Goal: Task Accomplishment & Management: Manage account settings

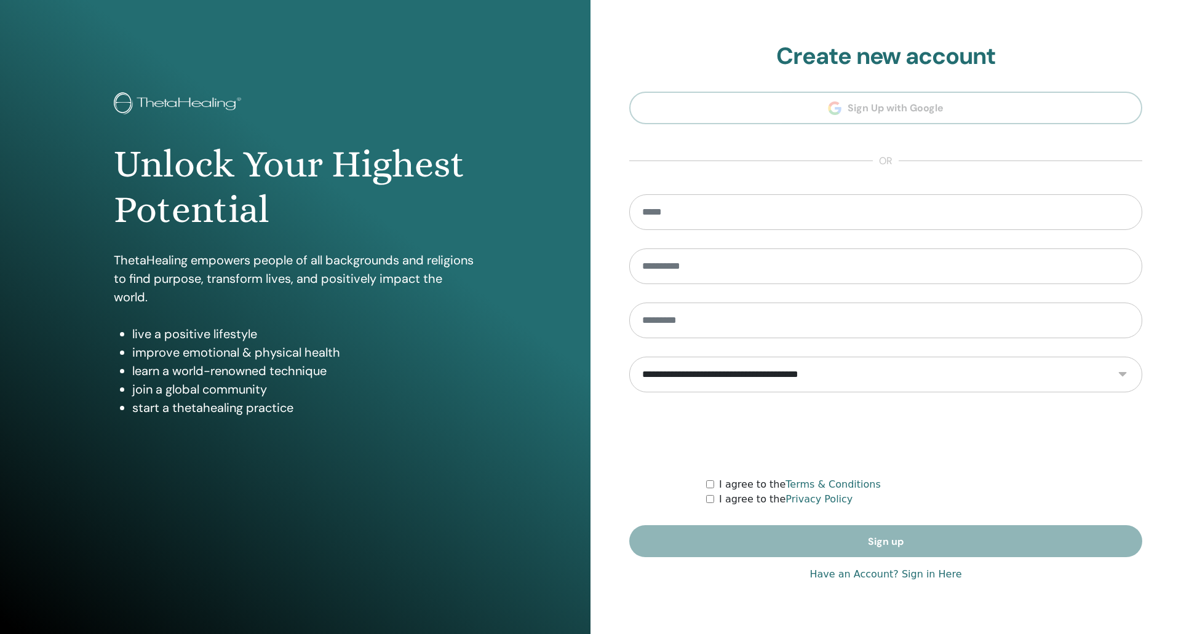
type input "**********"
click at [934, 574] on link "Have an Account? Sign in Here" at bounding box center [886, 574] width 152 height 15
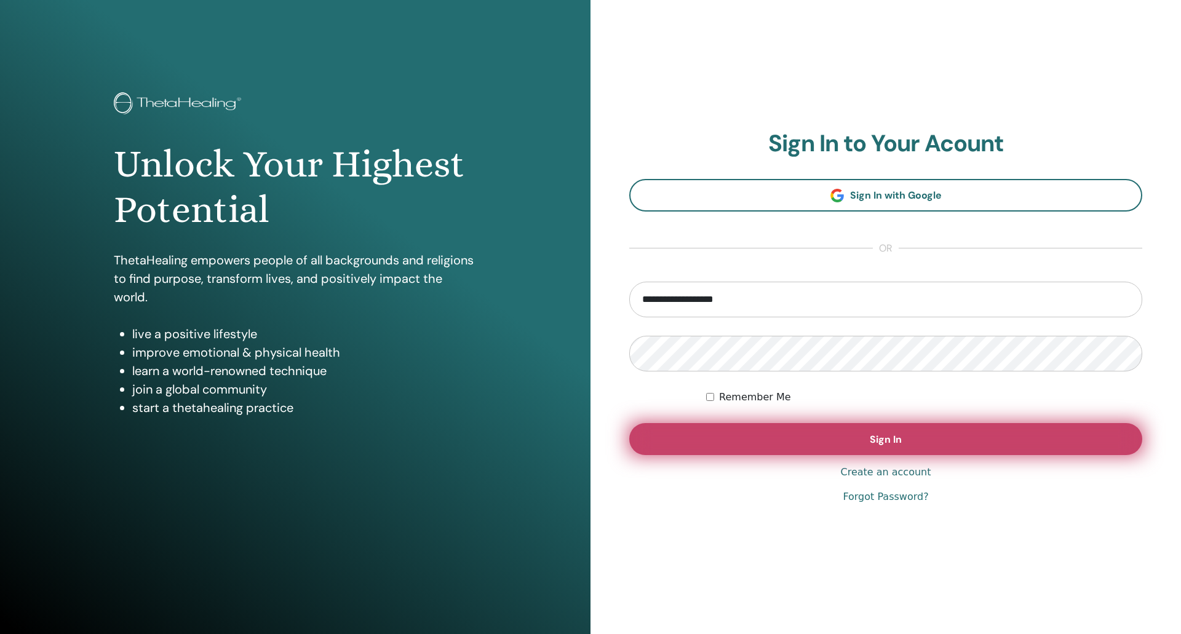
click at [889, 449] on button "Sign In" at bounding box center [885, 439] width 513 height 32
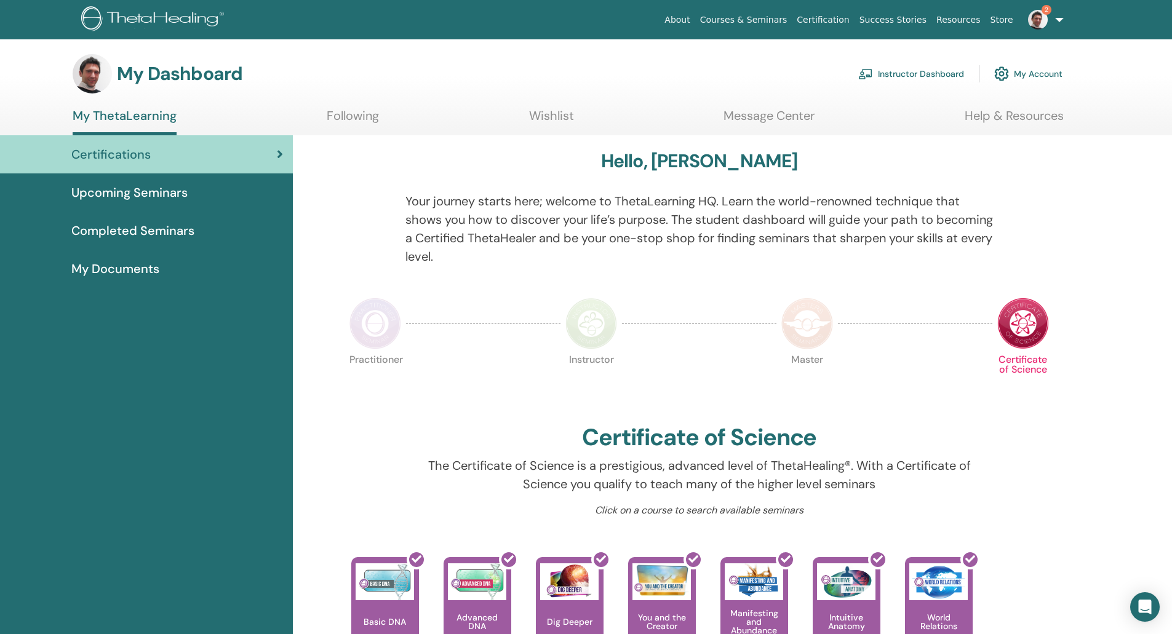
click at [911, 71] on link "Instructor Dashboard" at bounding box center [911, 73] width 106 height 27
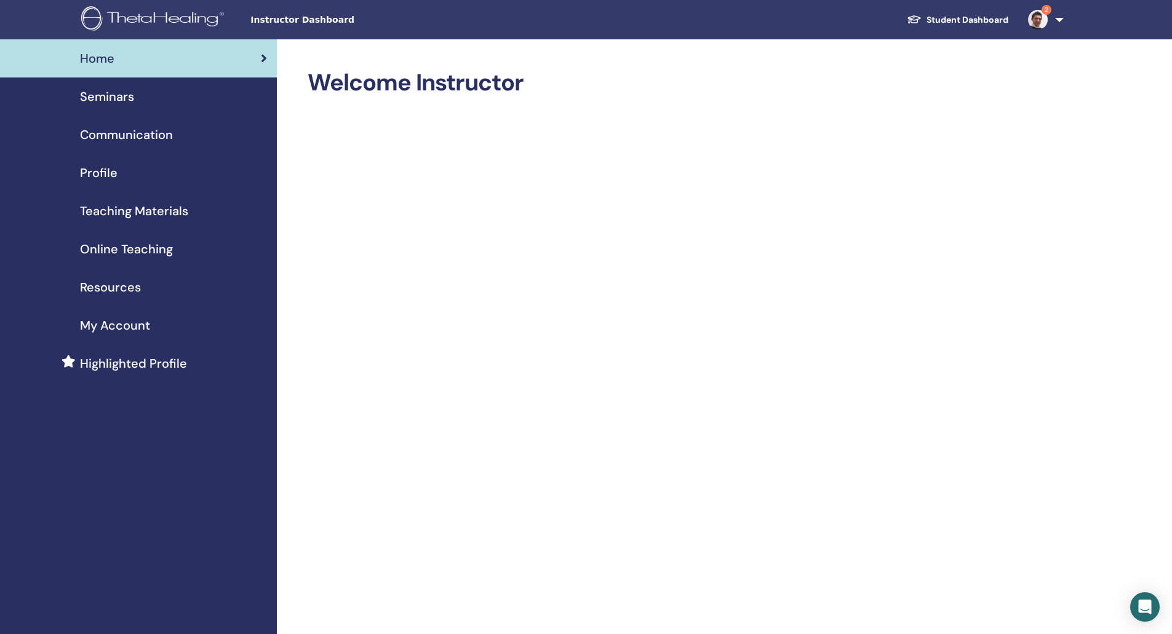
click at [123, 93] on span "Seminars" at bounding box center [107, 96] width 54 height 18
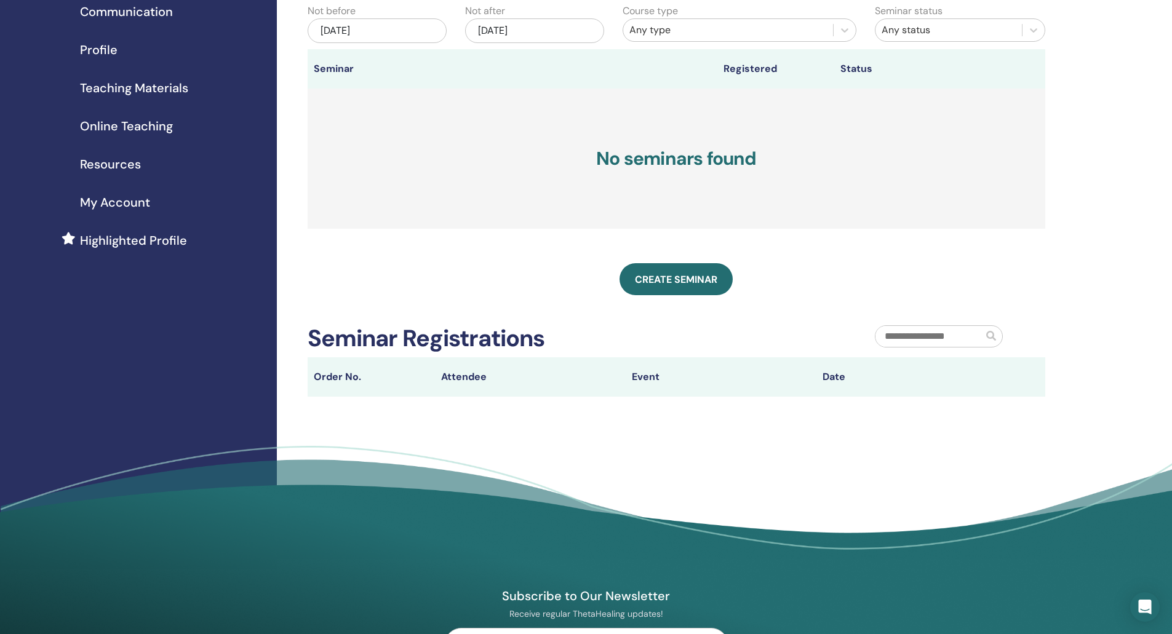
scroll to position [62, 0]
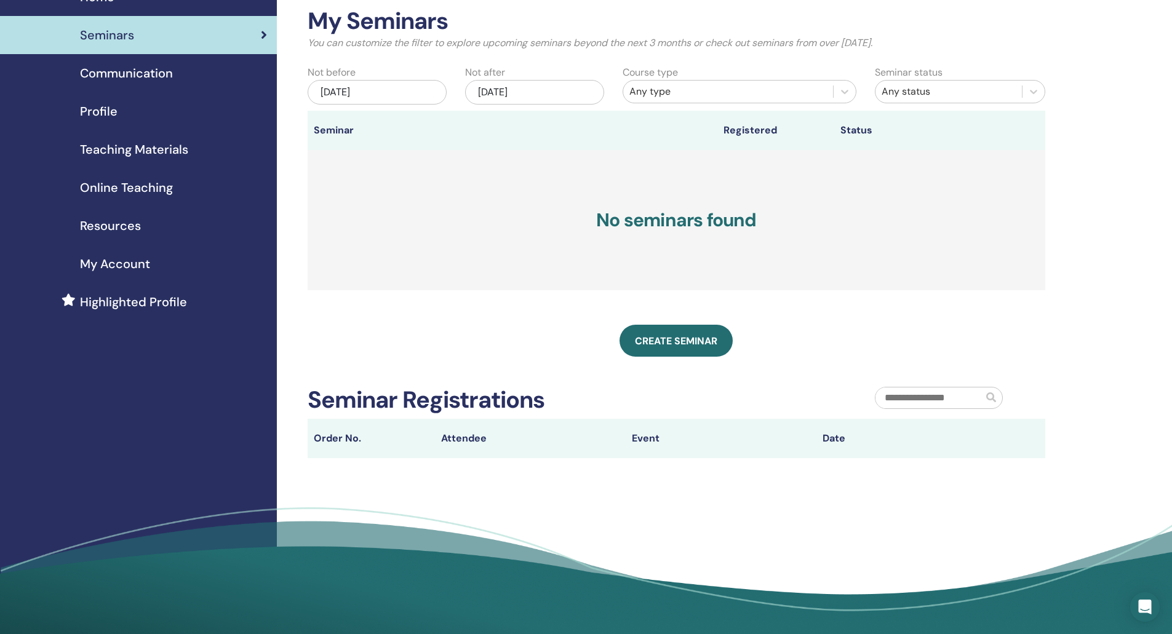
click at [406, 92] on div "Jun/18, 2025" at bounding box center [377, 92] width 139 height 25
click at [316, 127] on span "Previous Month" at bounding box center [316, 125] width 0 height 13
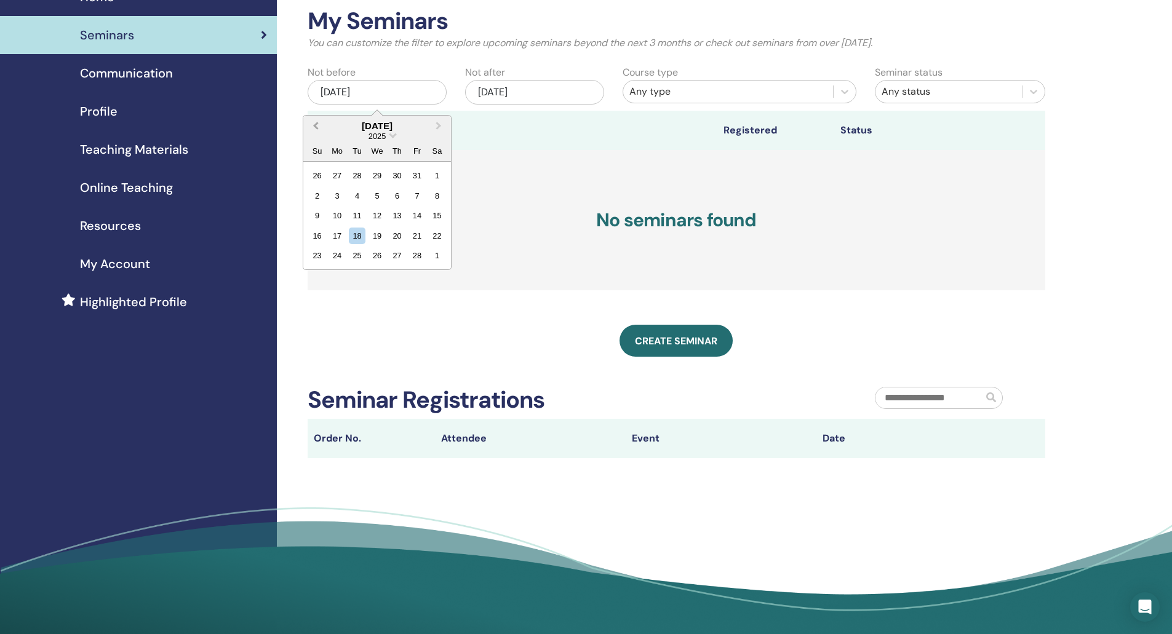
click at [314, 123] on button "Previous Month" at bounding box center [315, 127] width 20 height 20
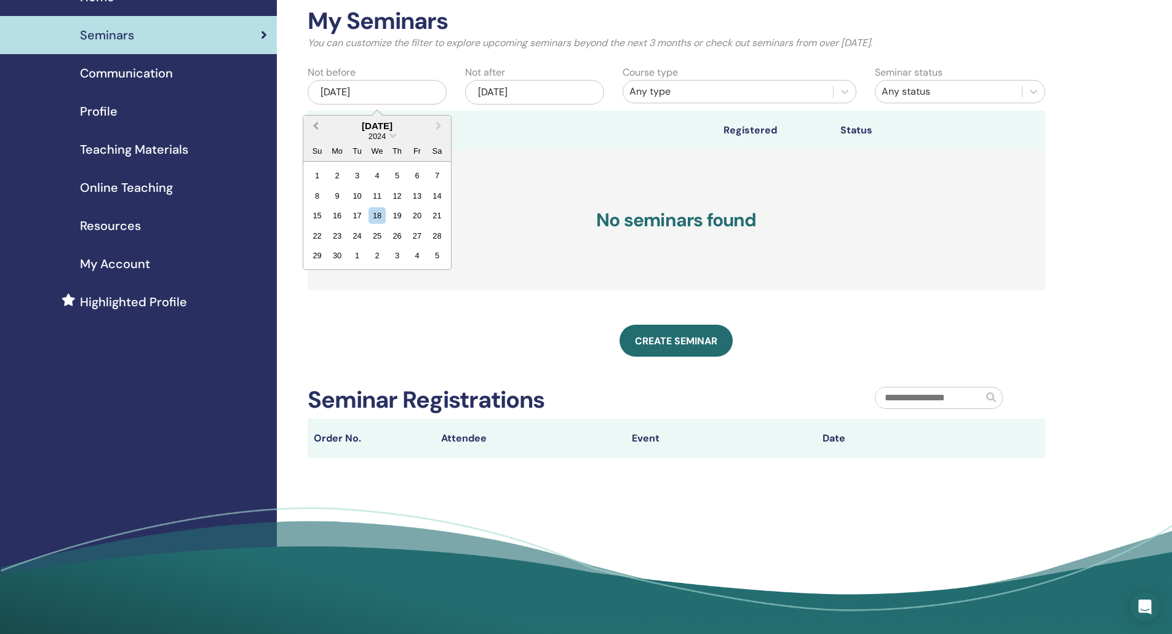
click at [314, 123] on button "Previous Month" at bounding box center [315, 127] width 20 height 20
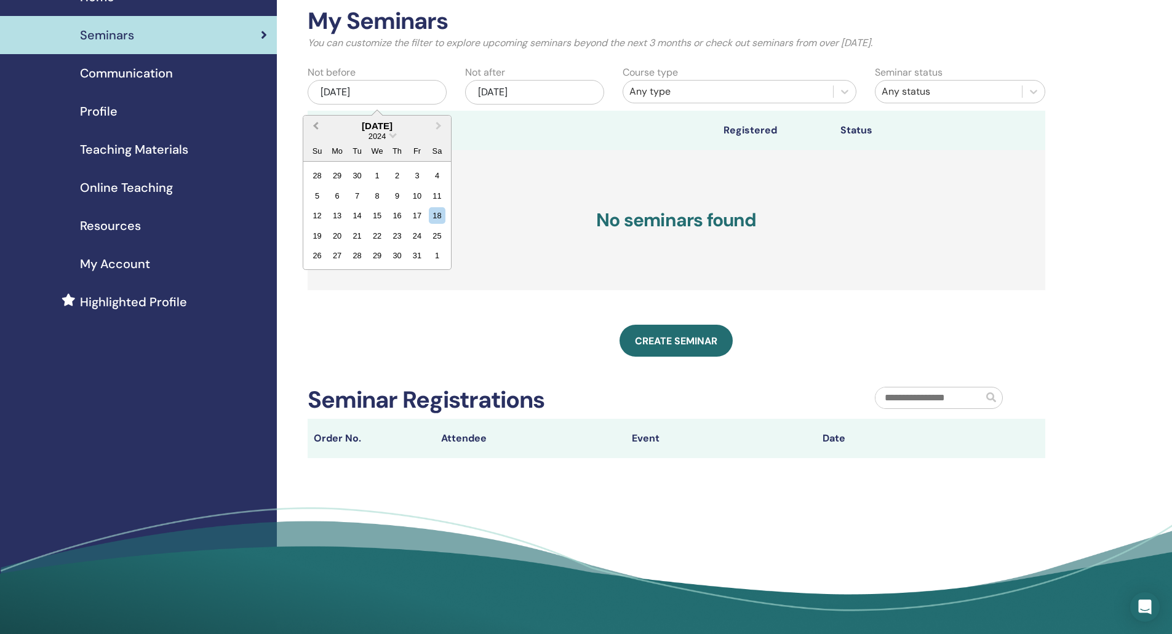
click at [314, 123] on button "Previous Month" at bounding box center [315, 127] width 20 height 20
click at [439, 122] on button "Next Month" at bounding box center [440, 127] width 20 height 20
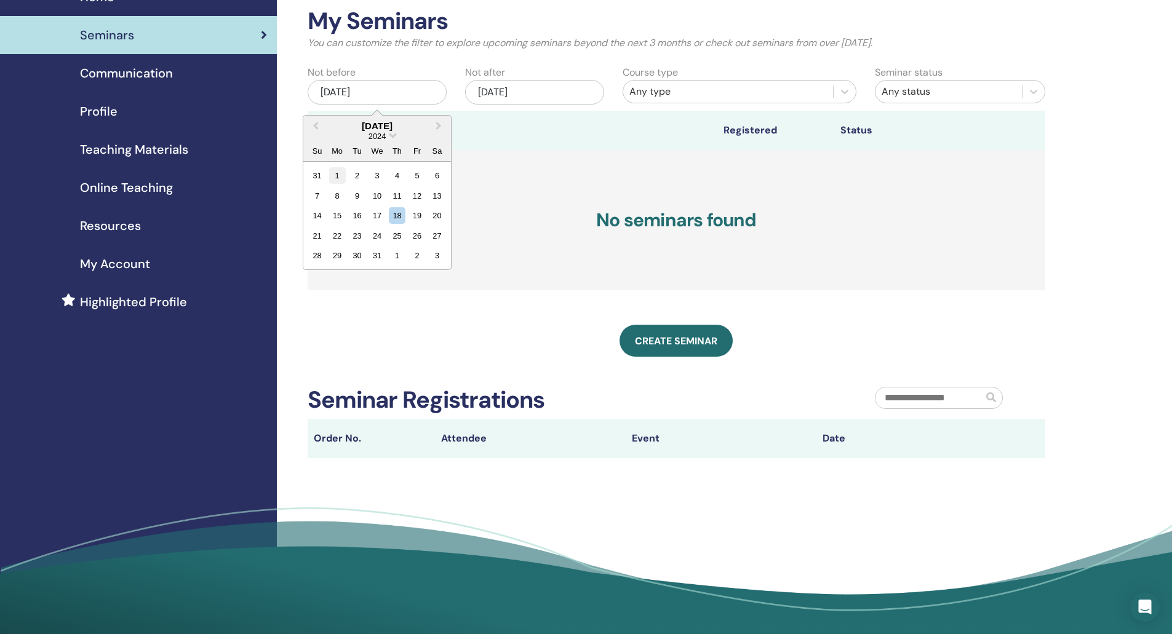
click at [342, 173] on div "1" at bounding box center [337, 175] width 17 height 17
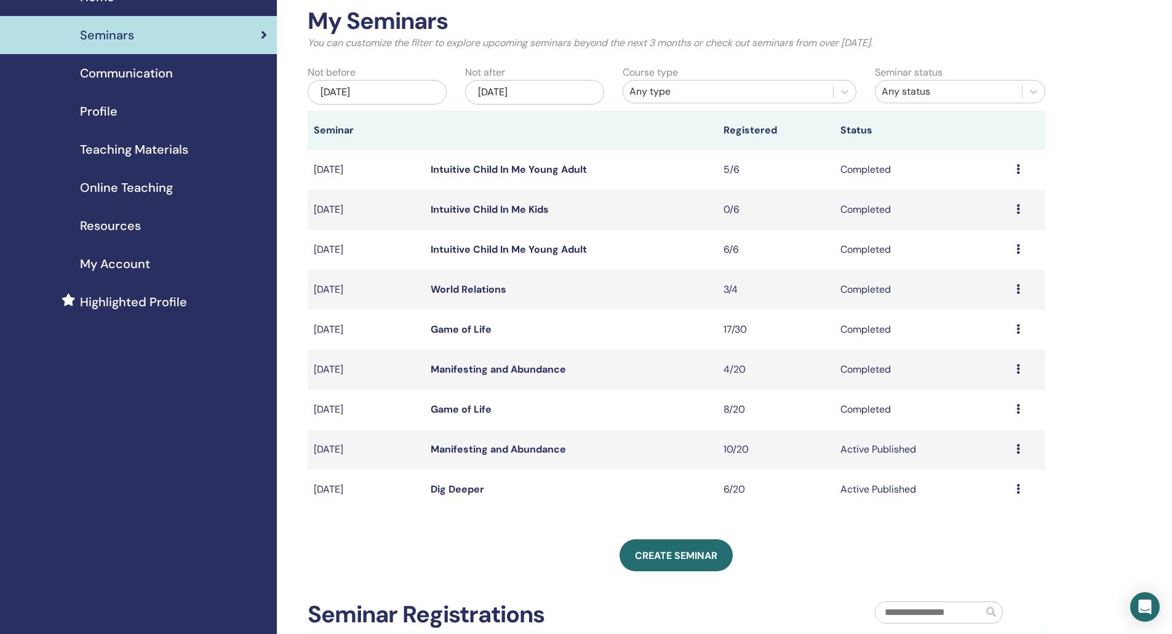
click at [491, 289] on link "World Relations" at bounding box center [469, 289] width 76 height 13
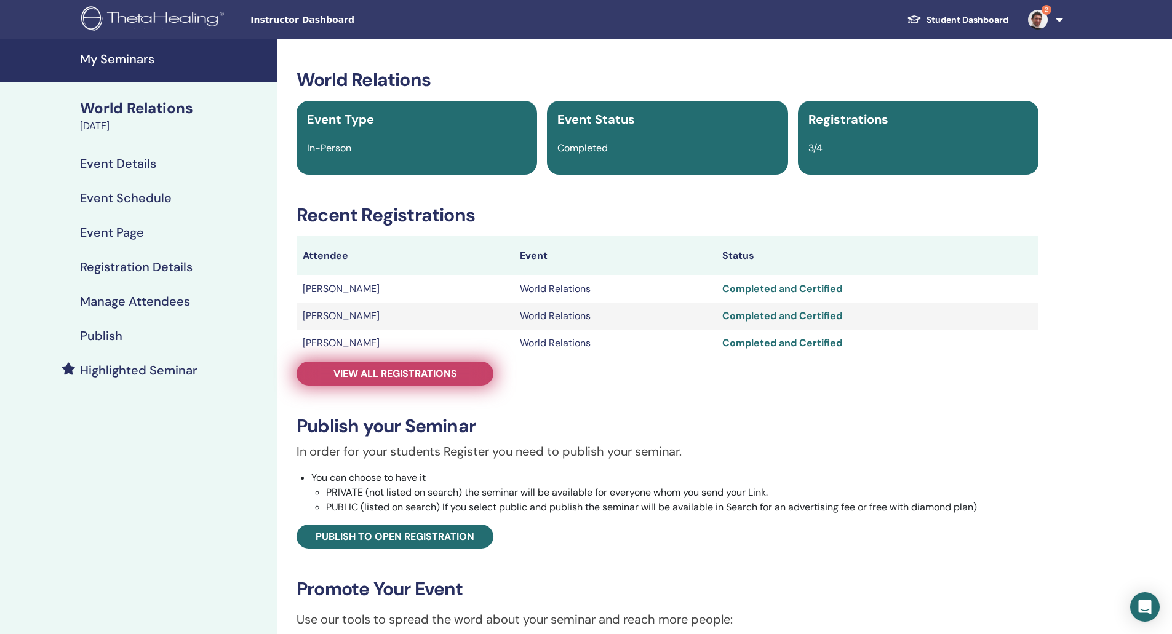
click at [396, 372] on span "View all registrations" at bounding box center [396, 373] width 124 height 13
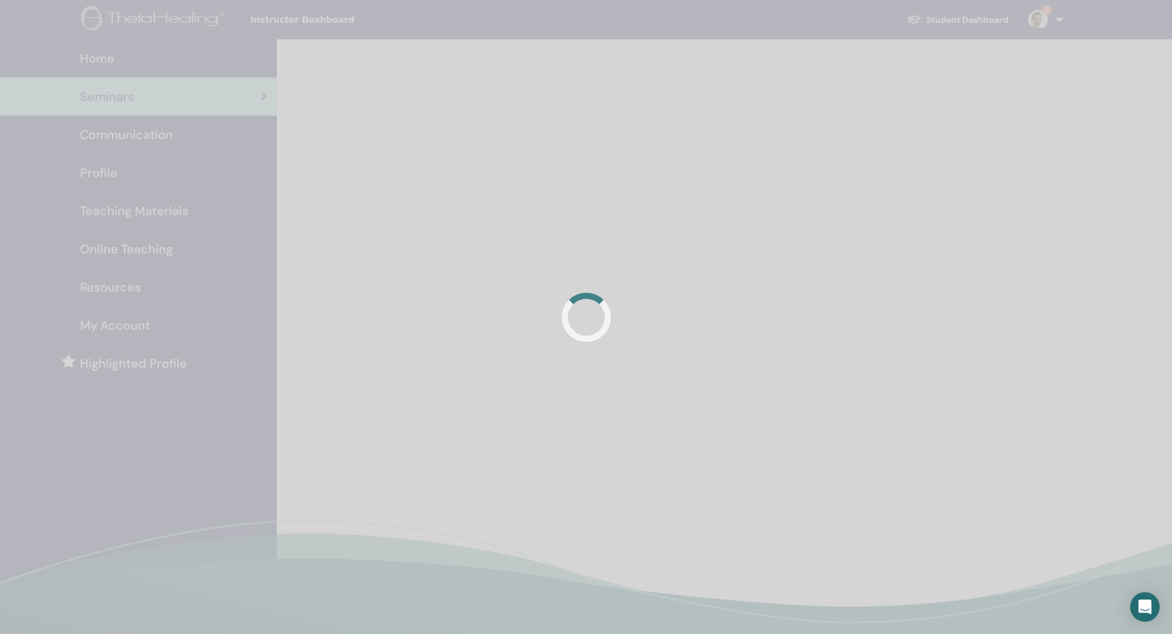
scroll to position [60, 0]
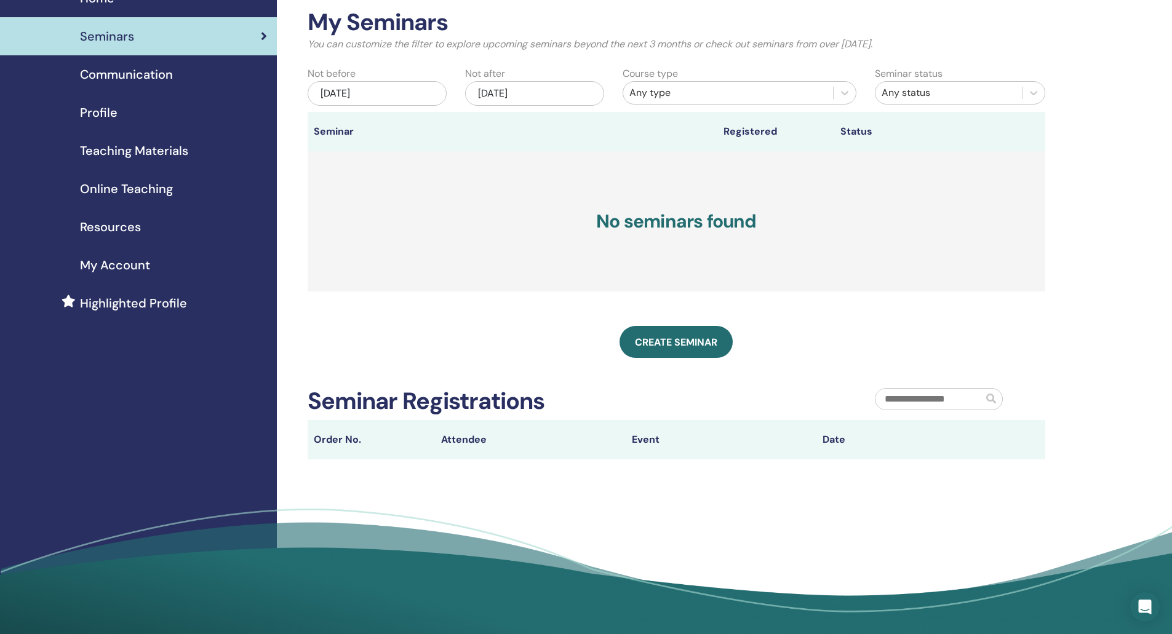
click at [421, 94] on div "[DATE]" at bounding box center [377, 93] width 139 height 25
click at [316, 126] on span "Previous Month" at bounding box center [316, 127] width 0 height 13
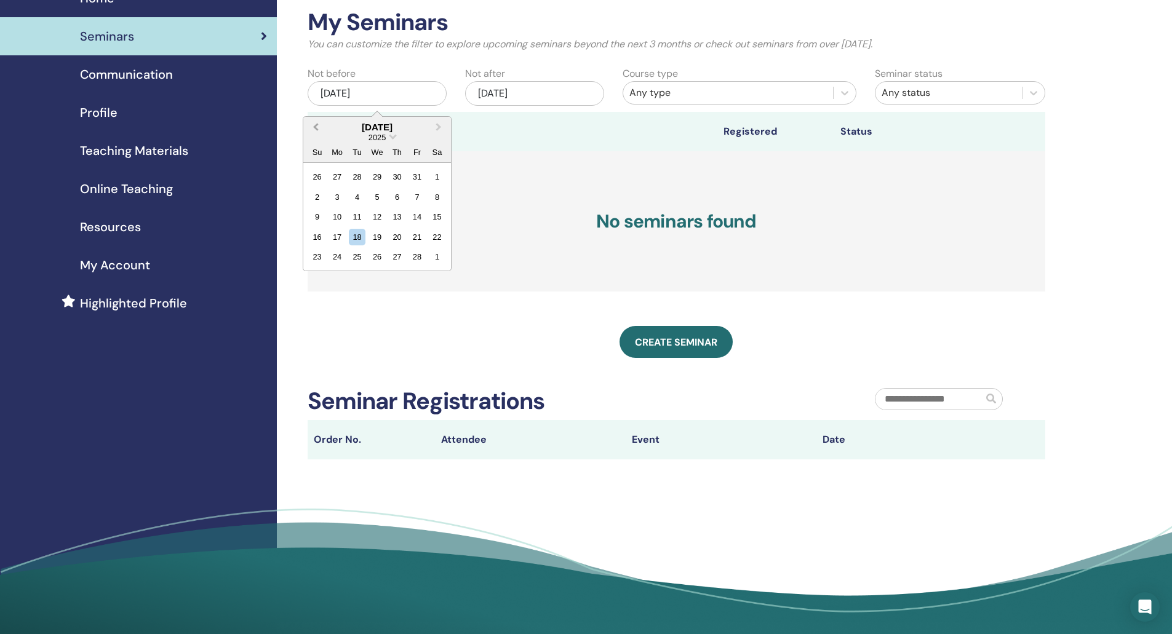
click at [316, 126] on span "Previous Month" at bounding box center [316, 127] width 0 height 13
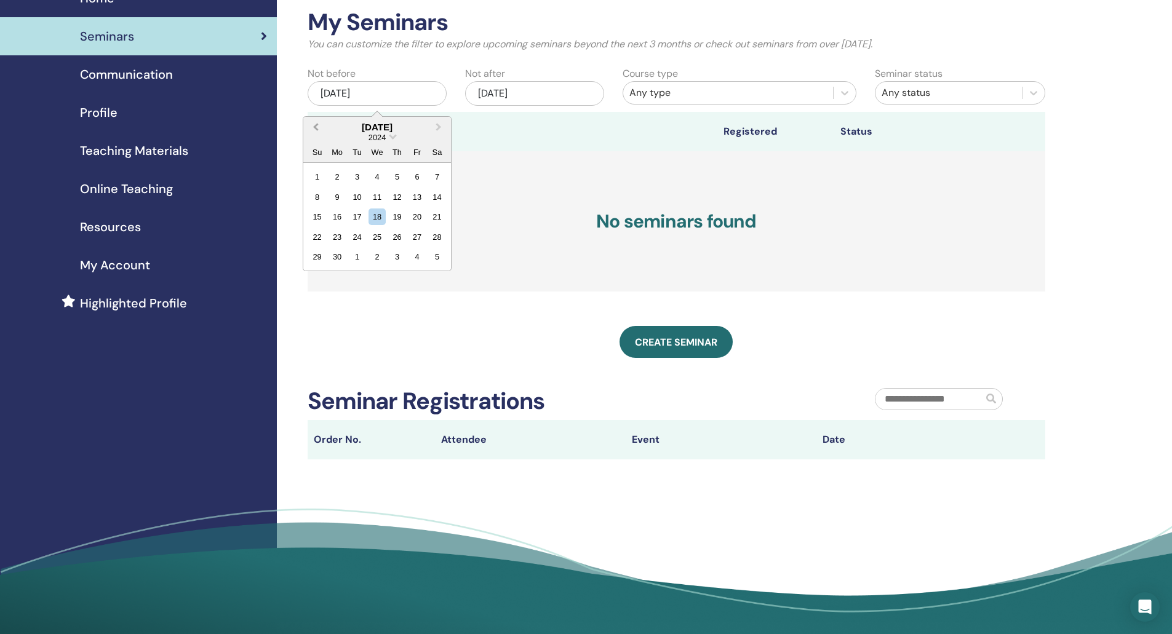
click at [316, 126] on span "Previous Month" at bounding box center [316, 127] width 0 height 13
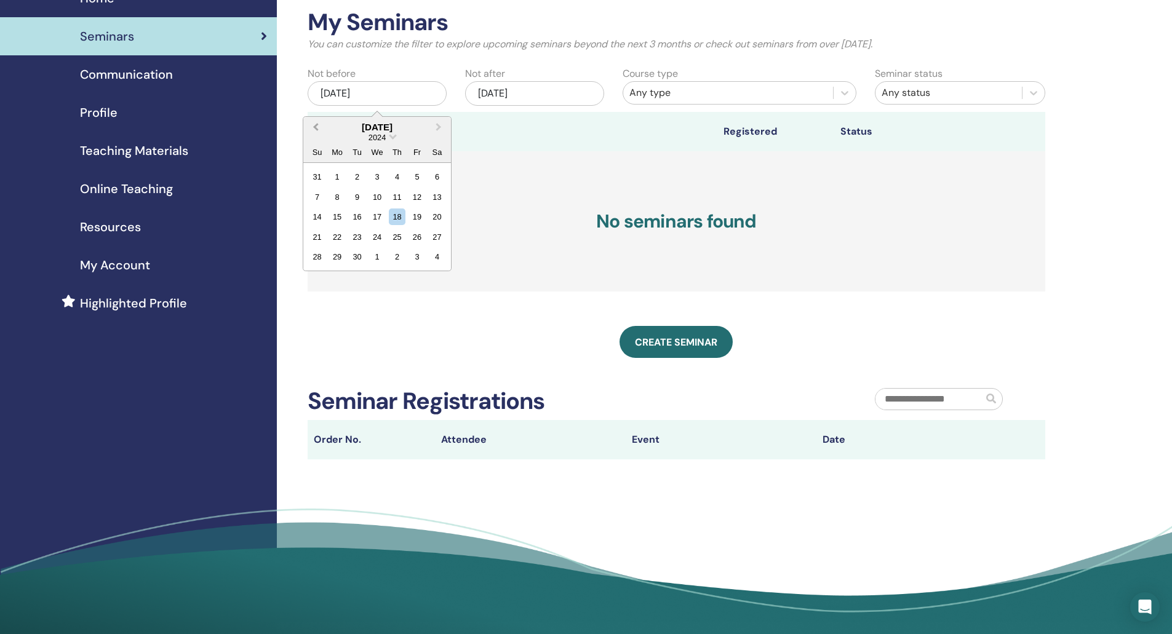
click at [316, 126] on span "Previous Month" at bounding box center [316, 127] width 0 height 13
click at [337, 174] on div "1" at bounding box center [337, 177] width 17 height 17
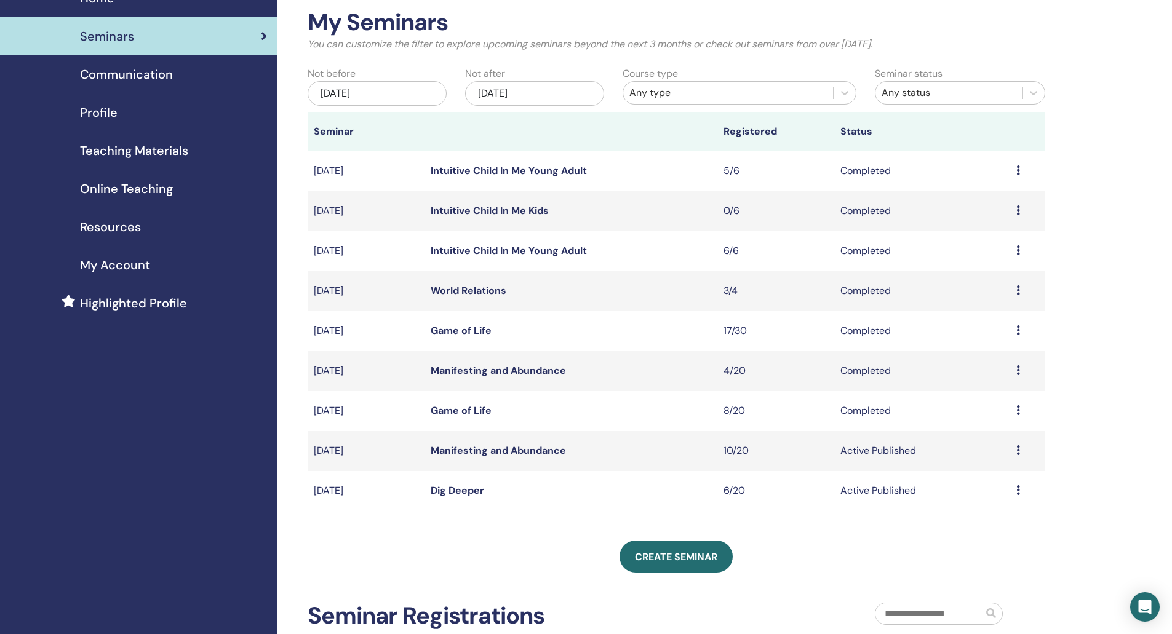
click at [1140, 238] on div "My Seminars You can customize the filter to explore upcoming seminars beyond th…" at bounding box center [716, 413] width 879 height 868
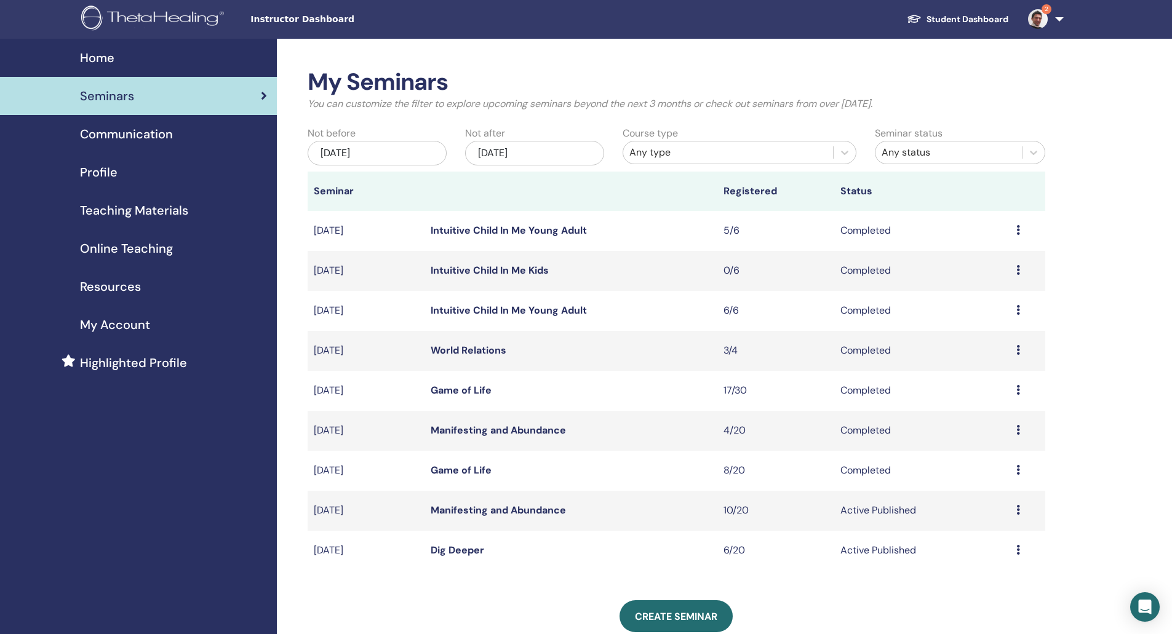
scroll to position [0, 0]
